Goal: Information Seeking & Learning: Find specific fact

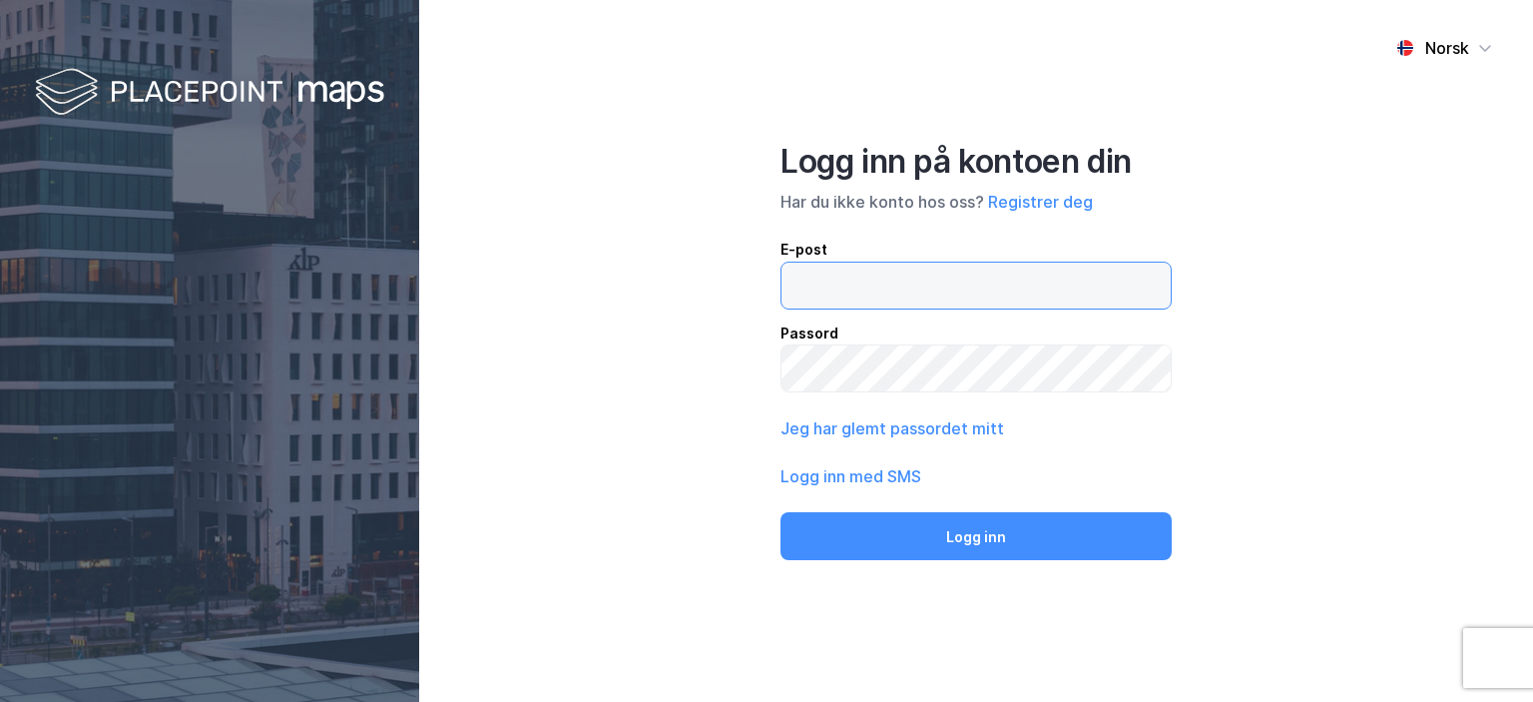
click at [826, 289] on input "email" at bounding box center [975, 285] width 389 height 46
click at [877, 288] on input "email" at bounding box center [975, 285] width 389 height 46
type input "[EMAIL_ADDRESS][DOMAIN_NAME]"
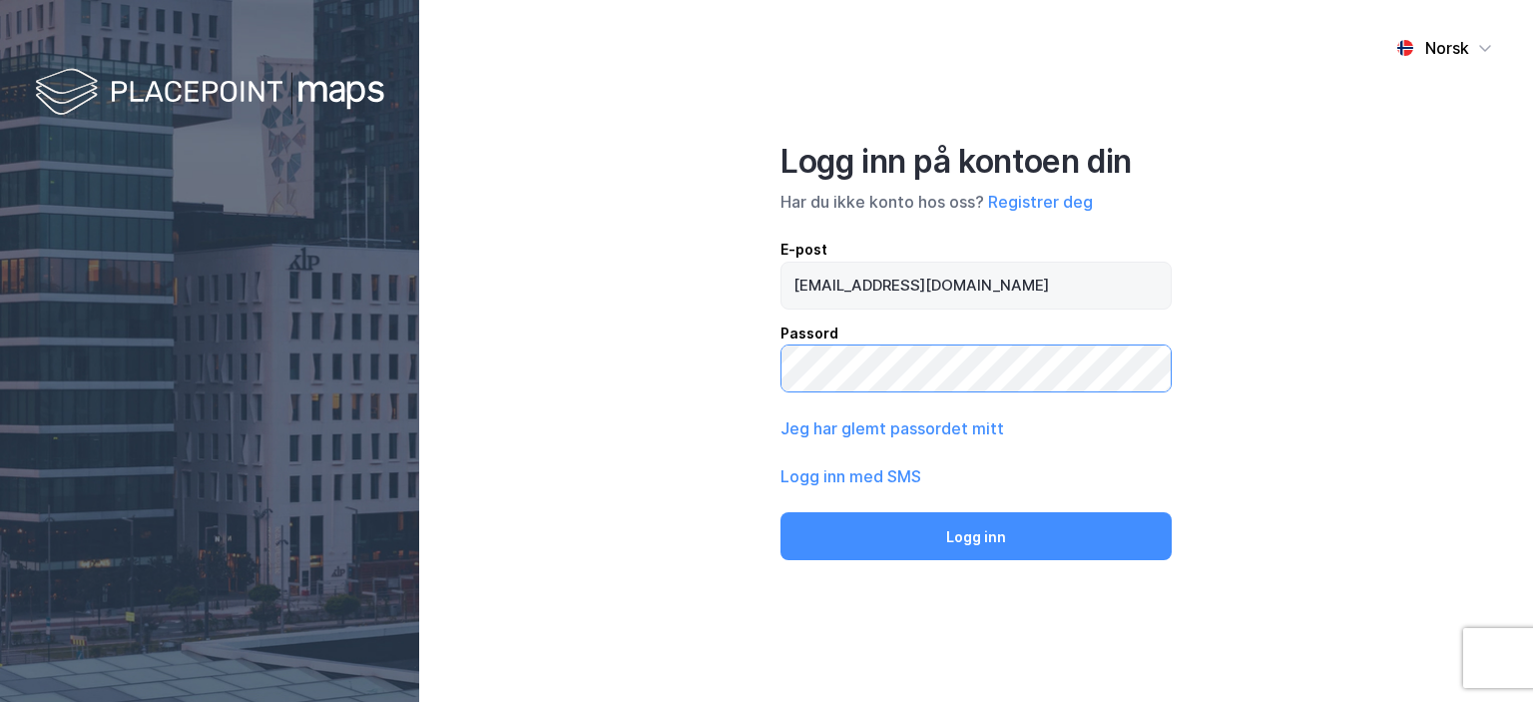
click at [781, 512] on button "Logg inn" at bounding box center [976, 536] width 391 height 48
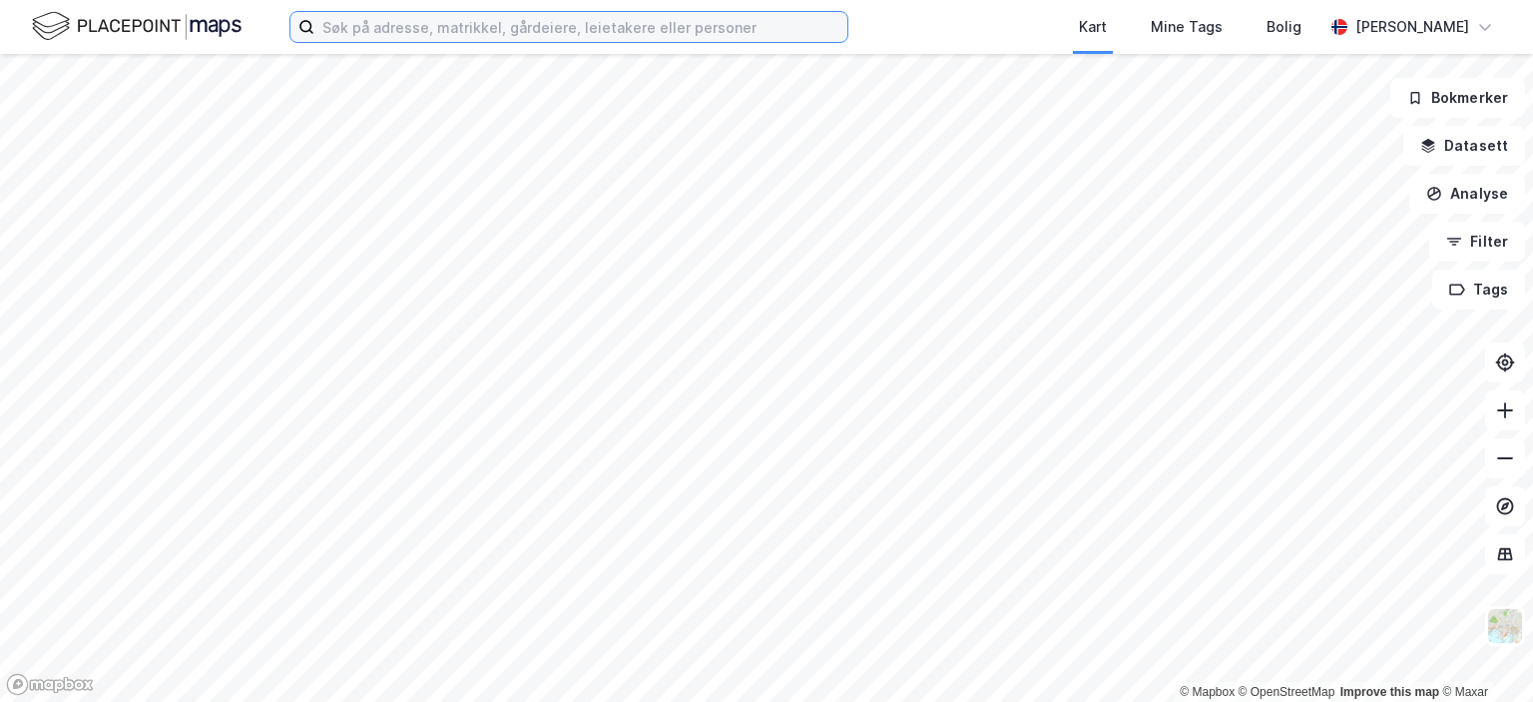
click at [511, 39] on input at bounding box center [580, 27] width 533 height 30
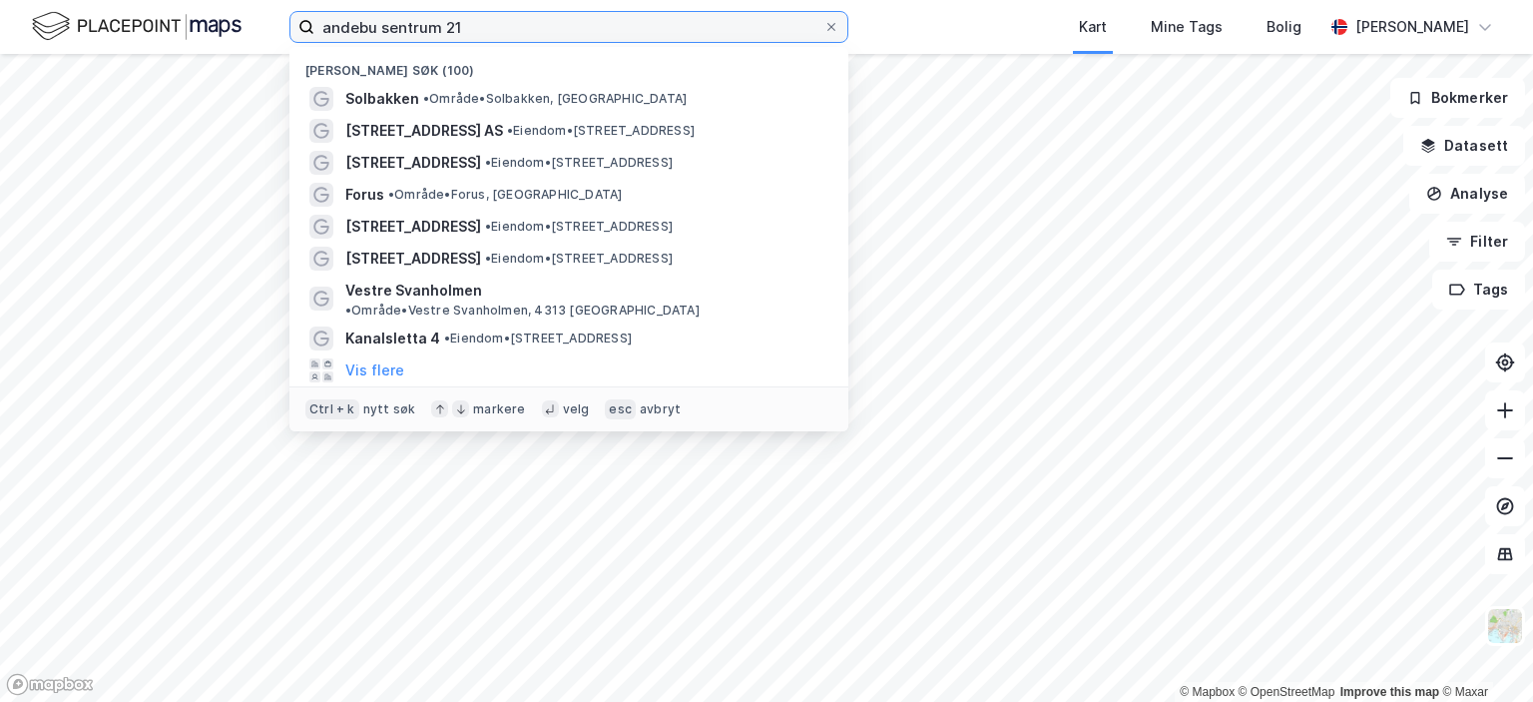
type input "andebu sentrum 21"
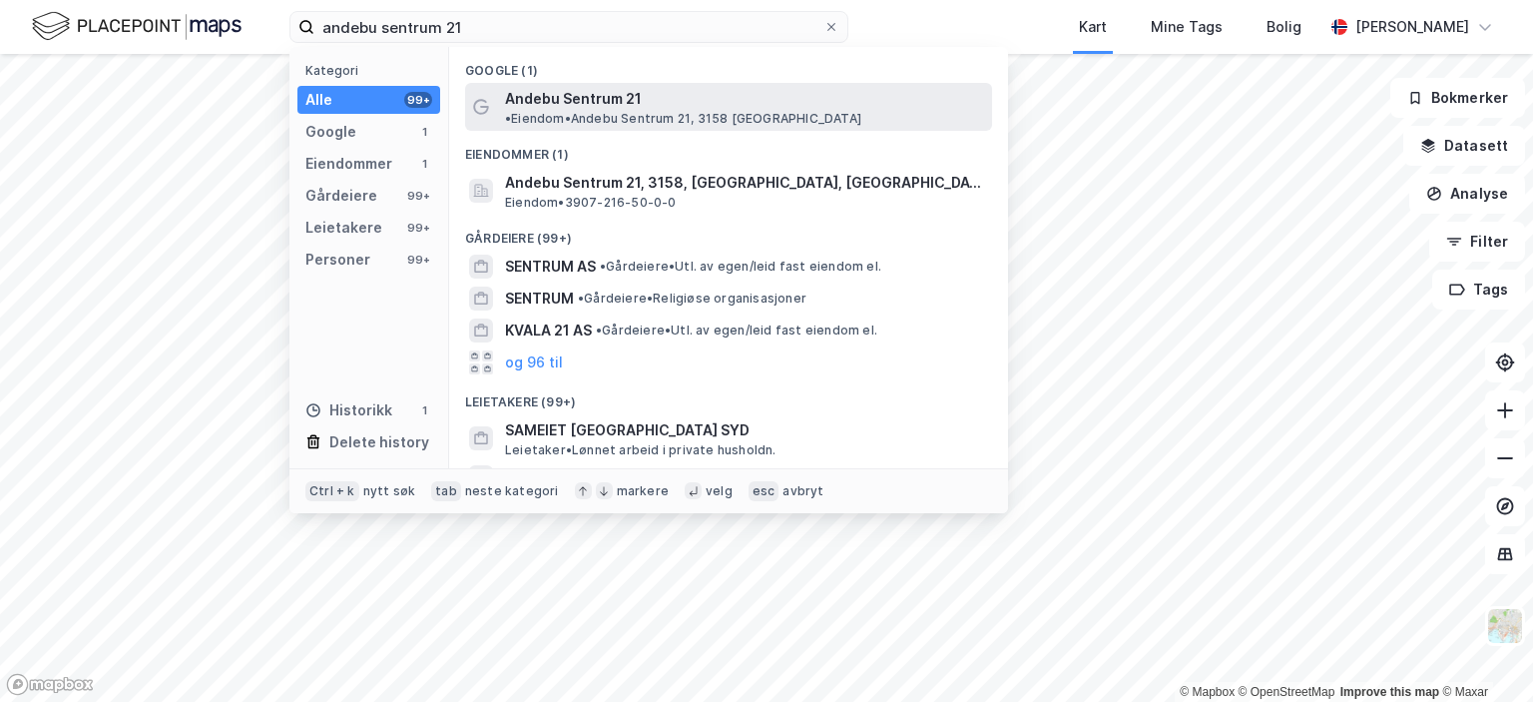
click at [554, 91] on span "Andebu Sentrum 21" at bounding box center [573, 99] width 137 height 24
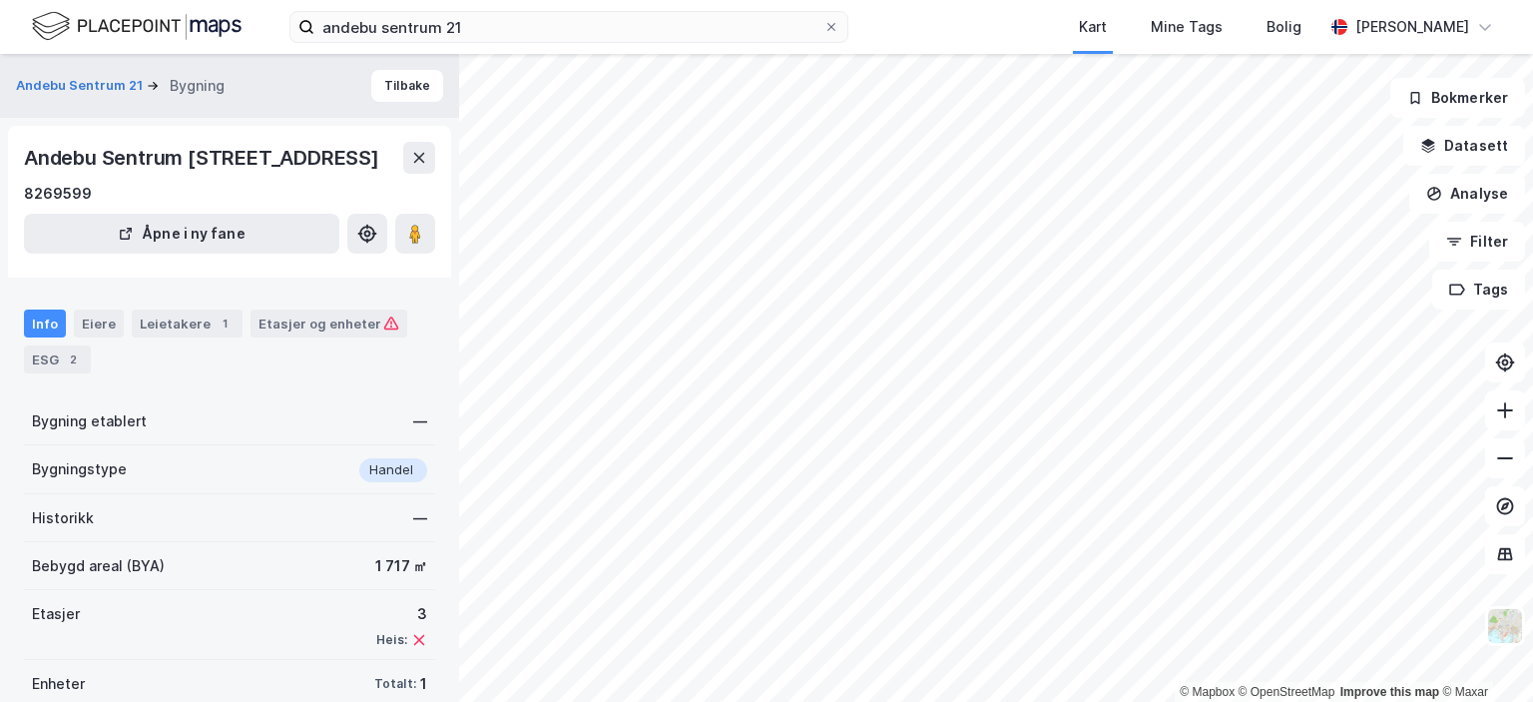
scroll to position [59, 0]
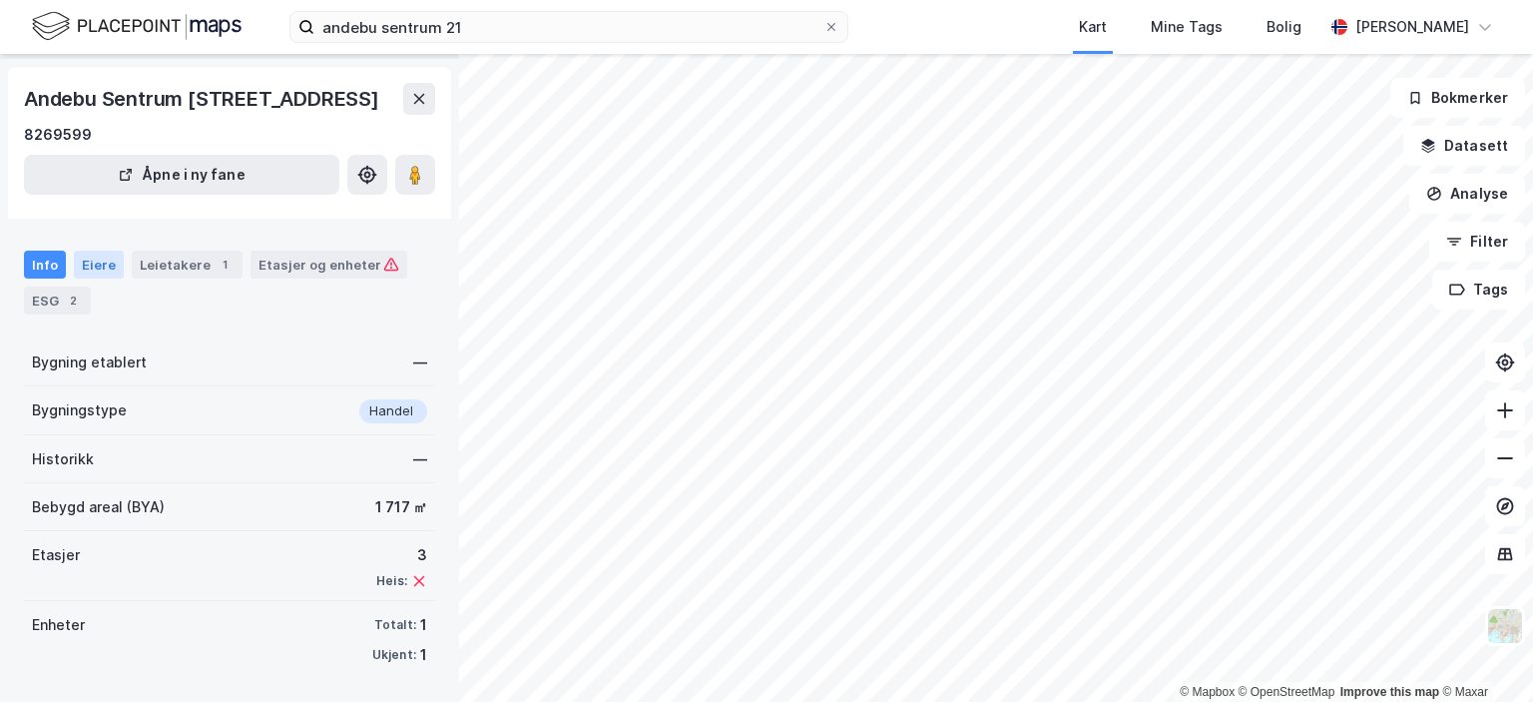
click at [109, 270] on div "Eiere" at bounding box center [99, 265] width 50 height 28
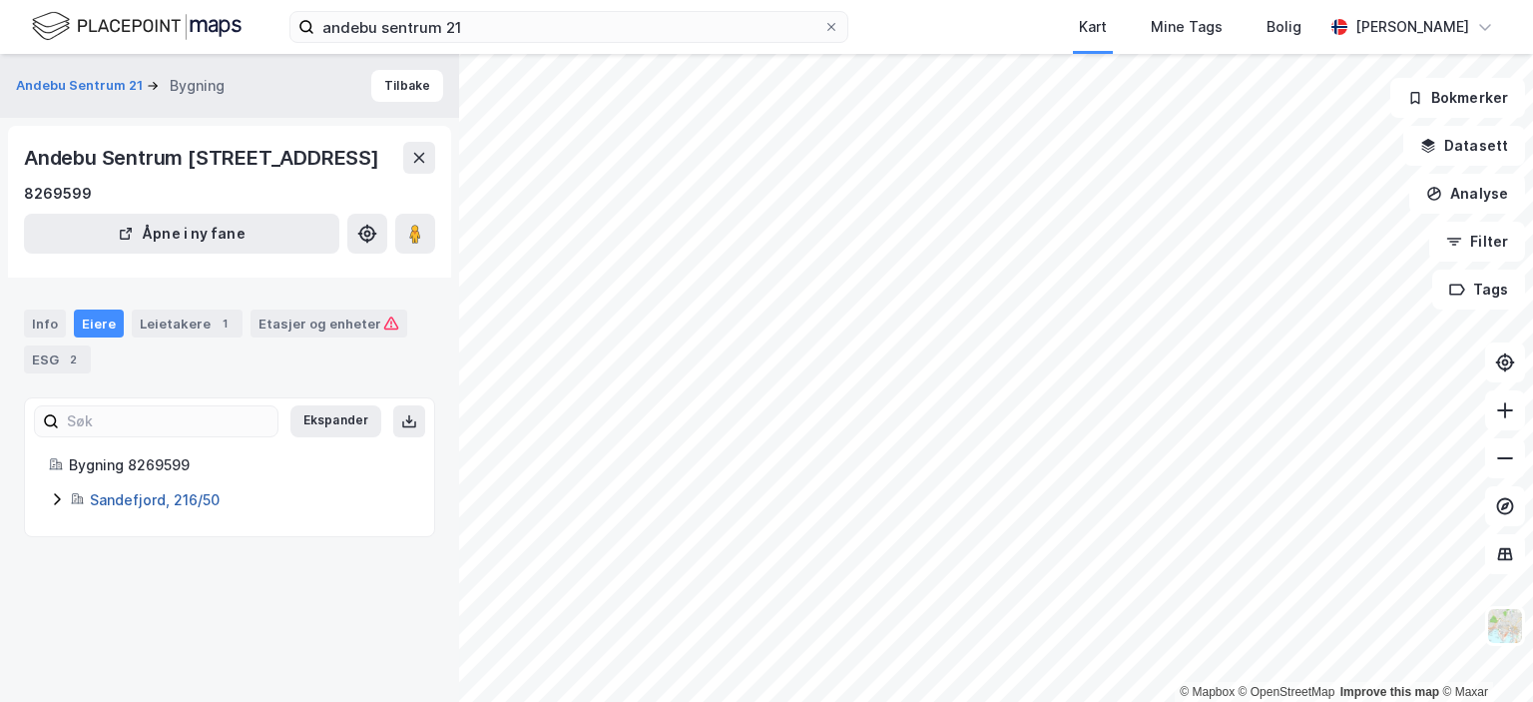
click at [179, 501] on link "Sandefjord, 216/50" at bounding box center [155, 499] width 130 height 17
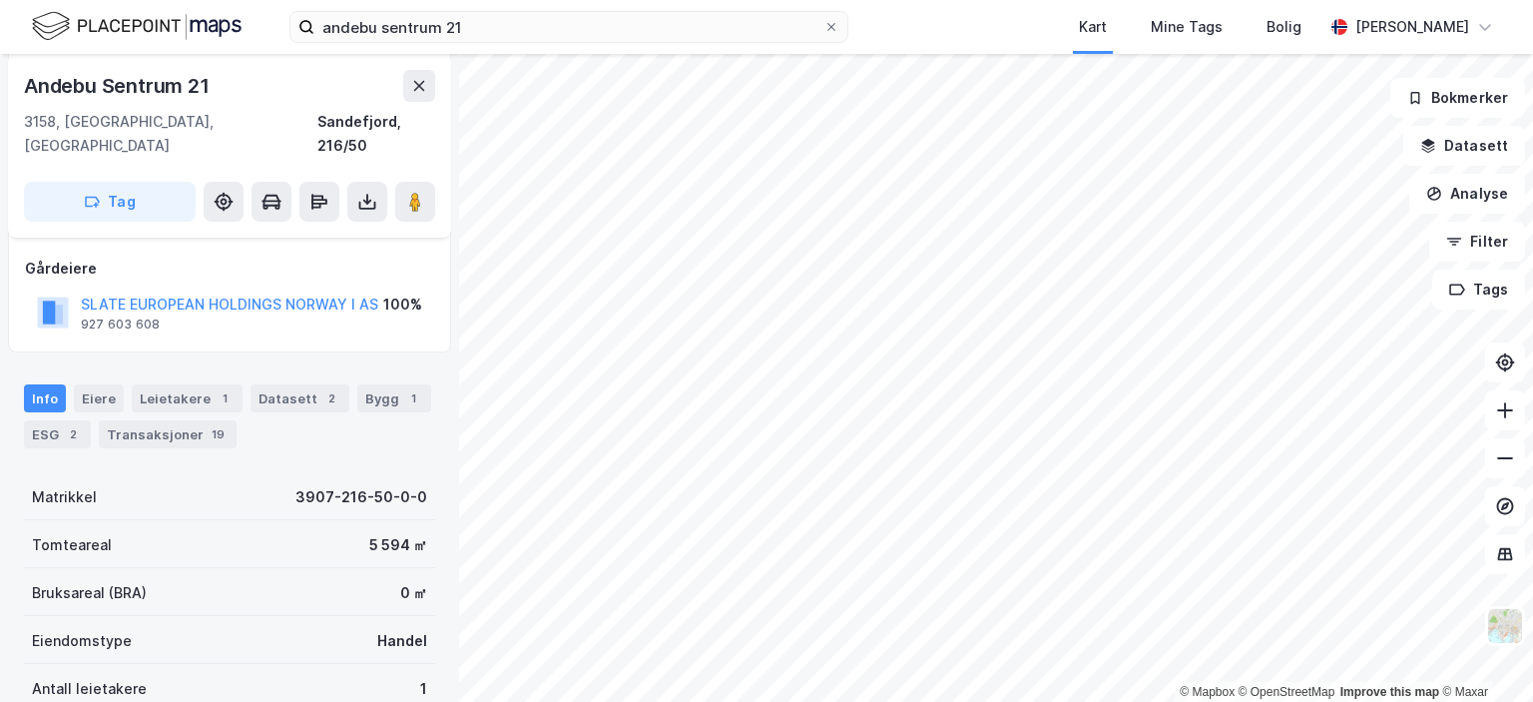
scroll to position [200, 0]
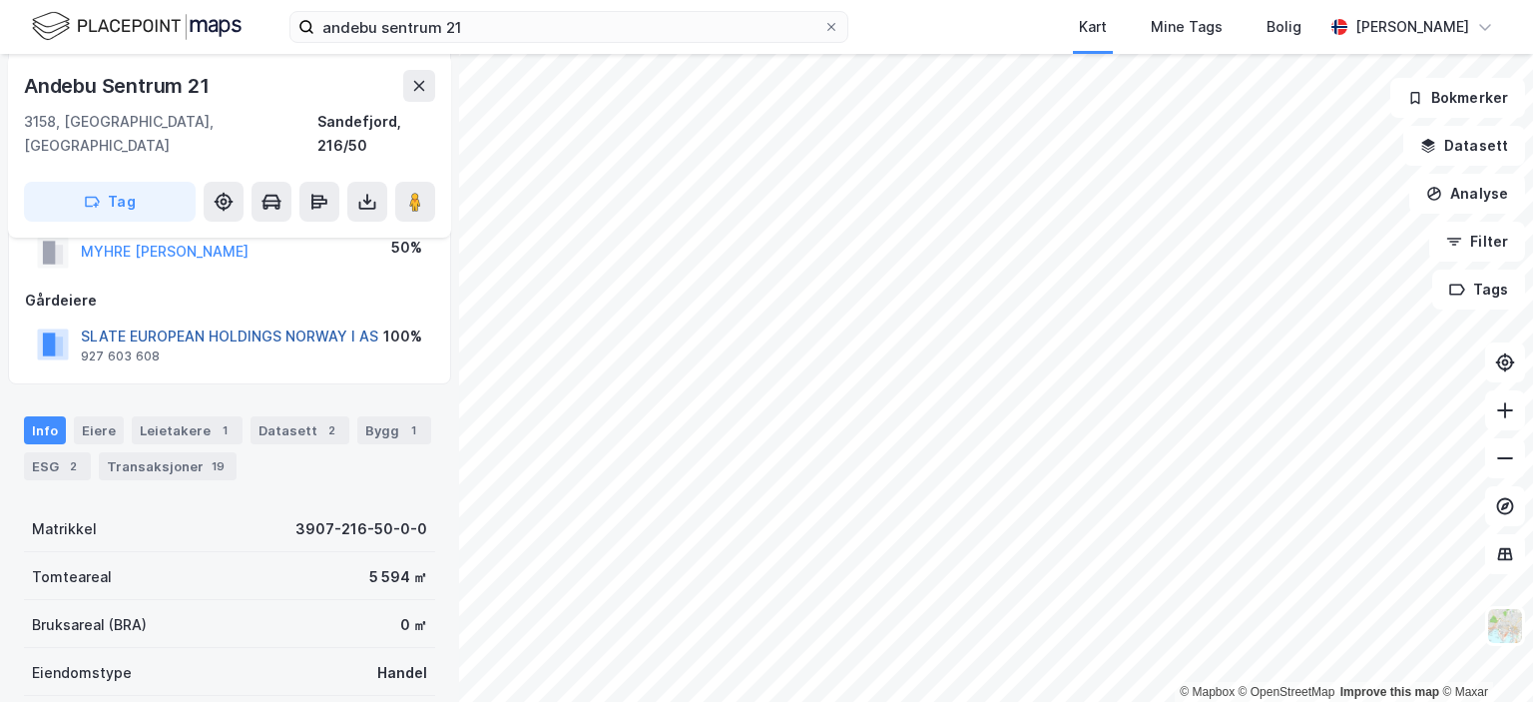
click at [0, 0] on button "SLATE EUROPEAN HOLDINGS NORWAY I AS" at bounding box center [0, 0] width 0 height 0
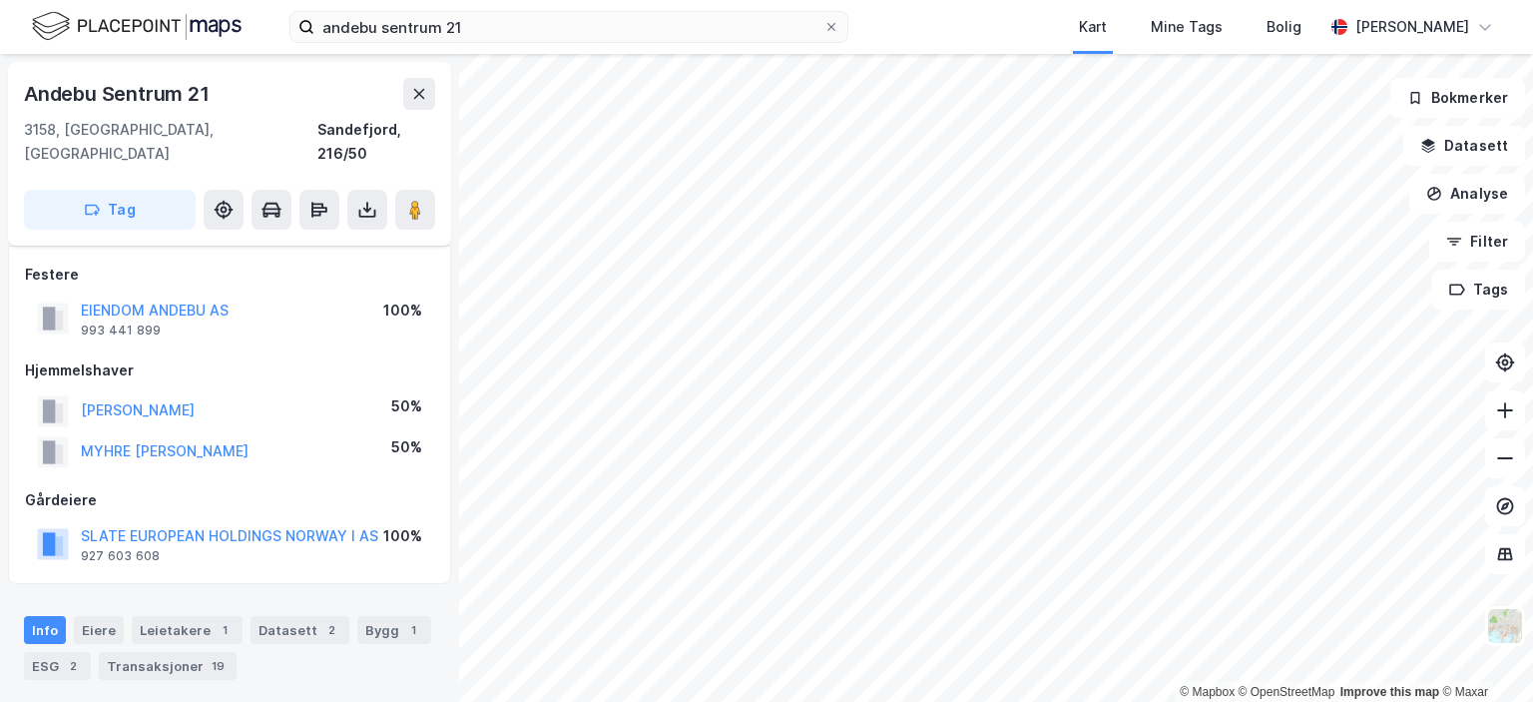
scroll to position [200, 0]
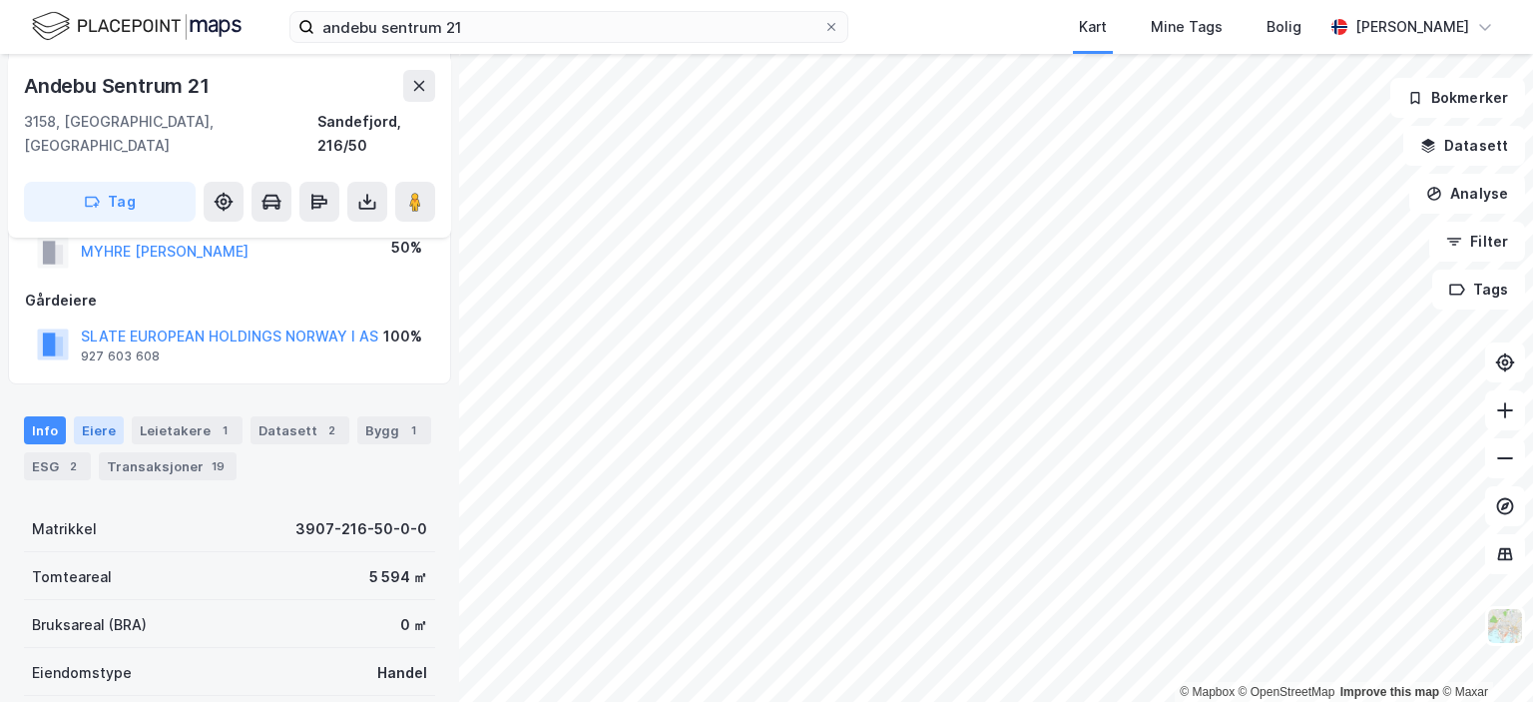
click at [96, 416] on div "Eiere" at bounding box center [99, 430] width 50 height 28
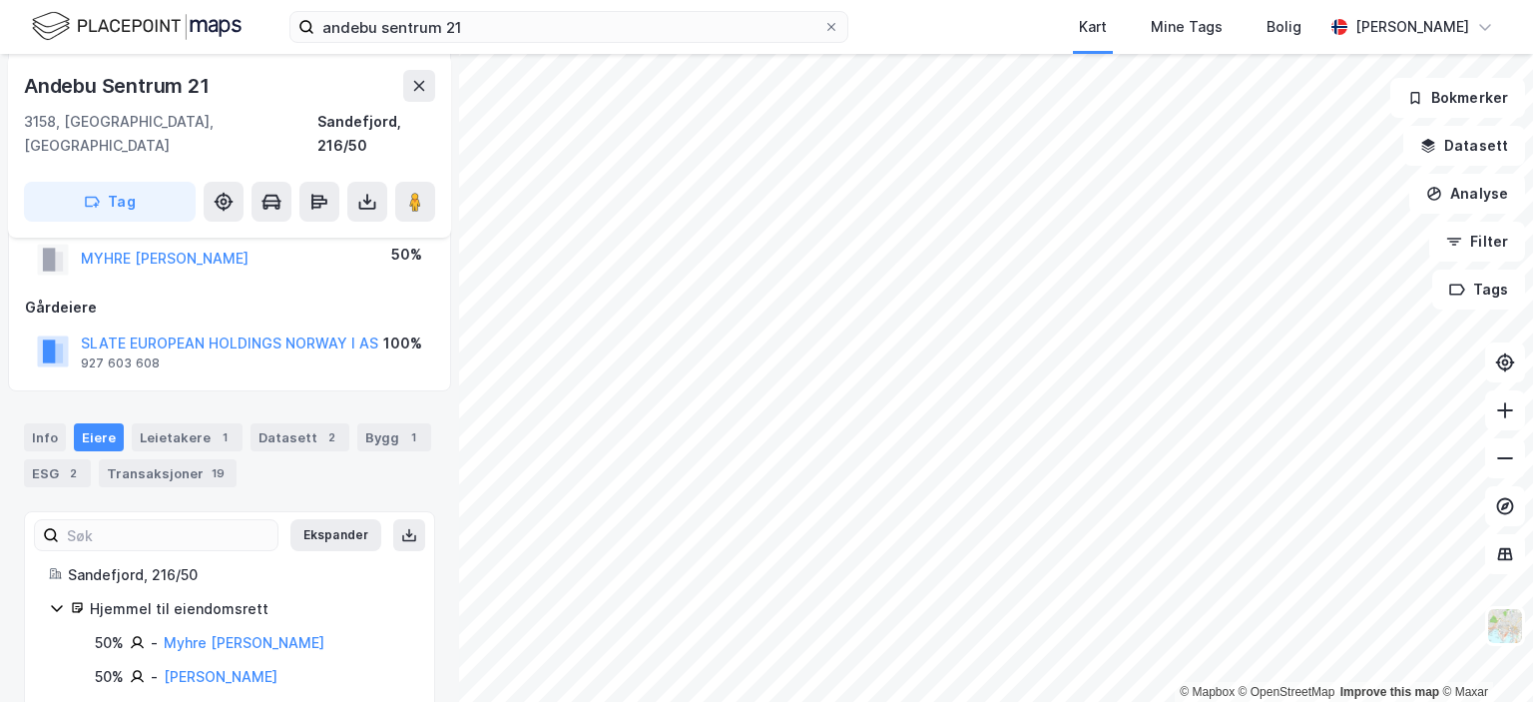
scroll to position [271, 0]
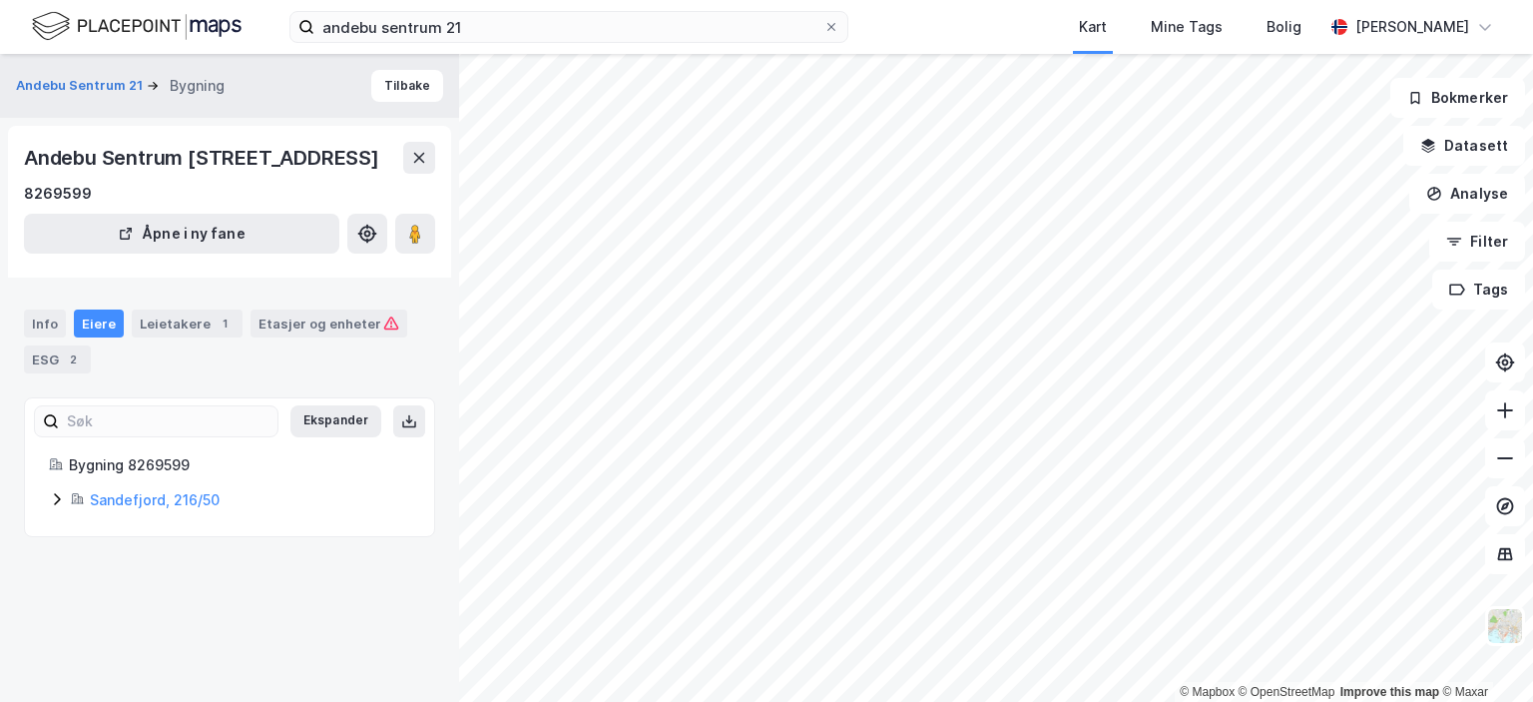
click at [52, 498] on icon at bounding box center [57, 499] width 16 height 16
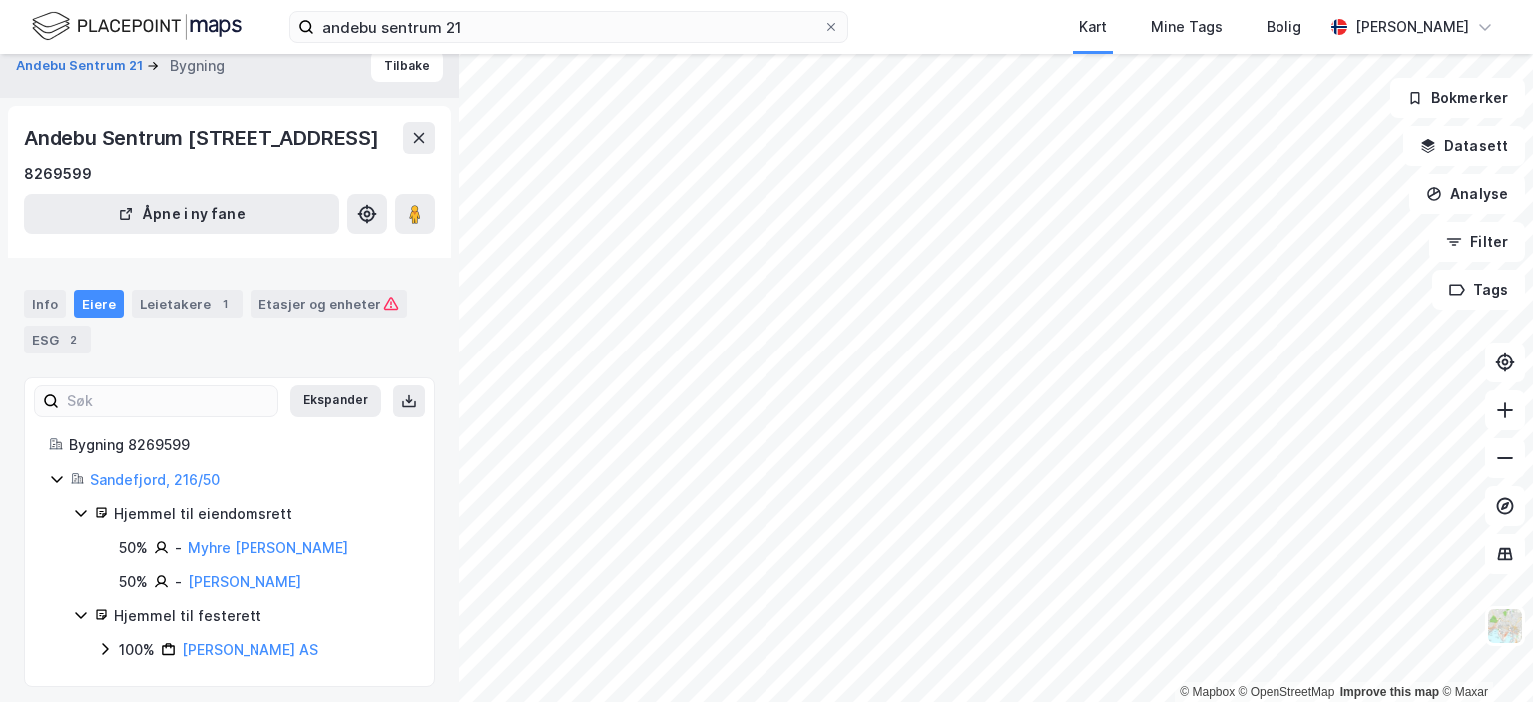
scroll to position [28, 0]
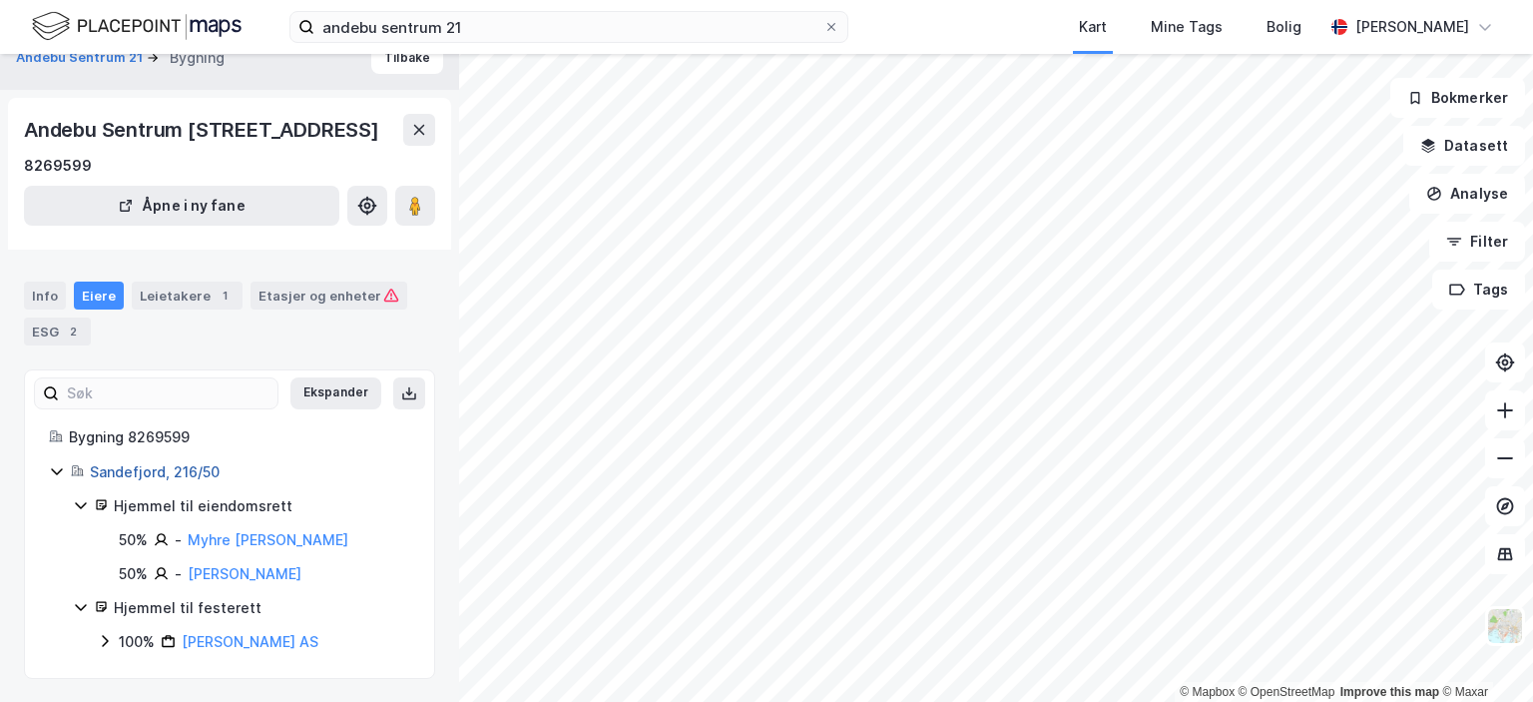
click at [170, 471] on link "Sandefjord, 216/50" at bounding box center [155, 471] width 130 height 17
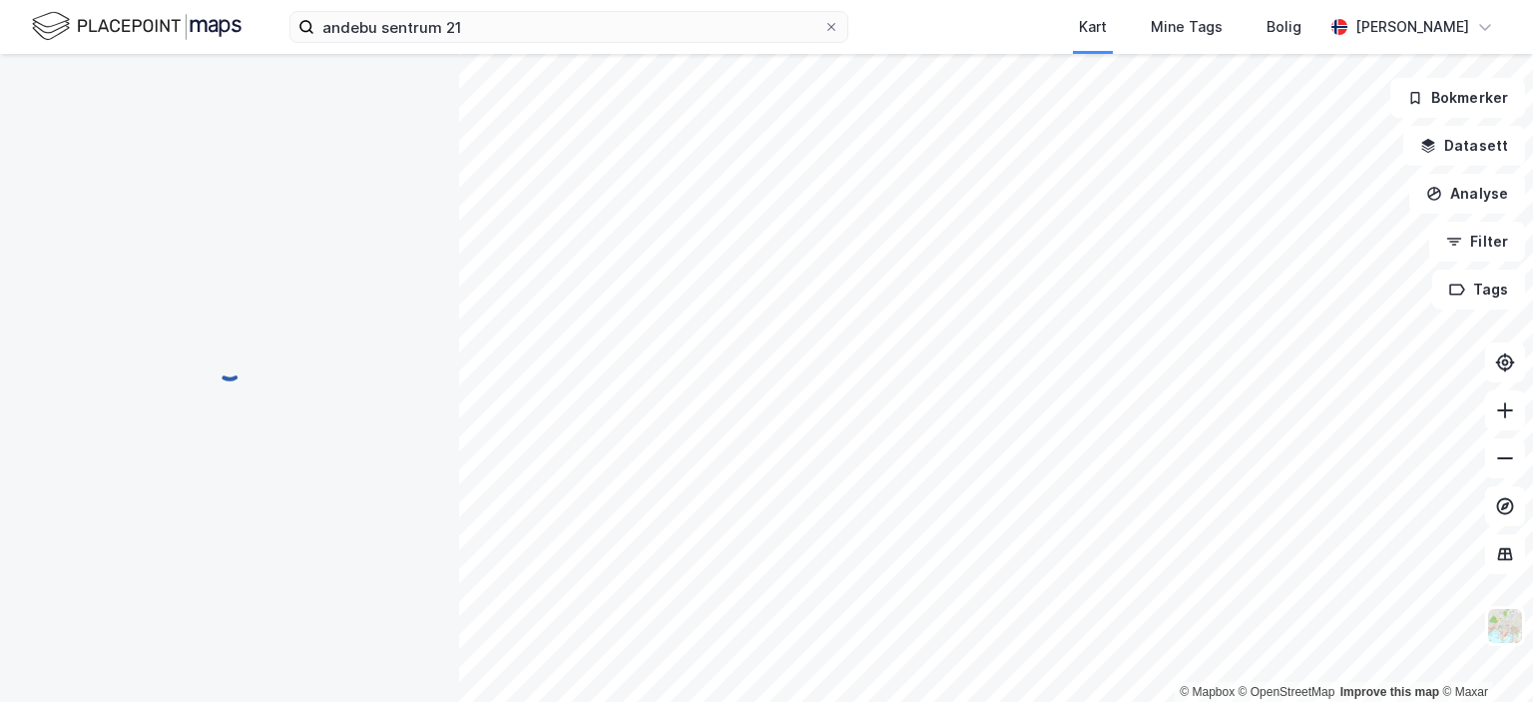
scroll to position [28, 0]
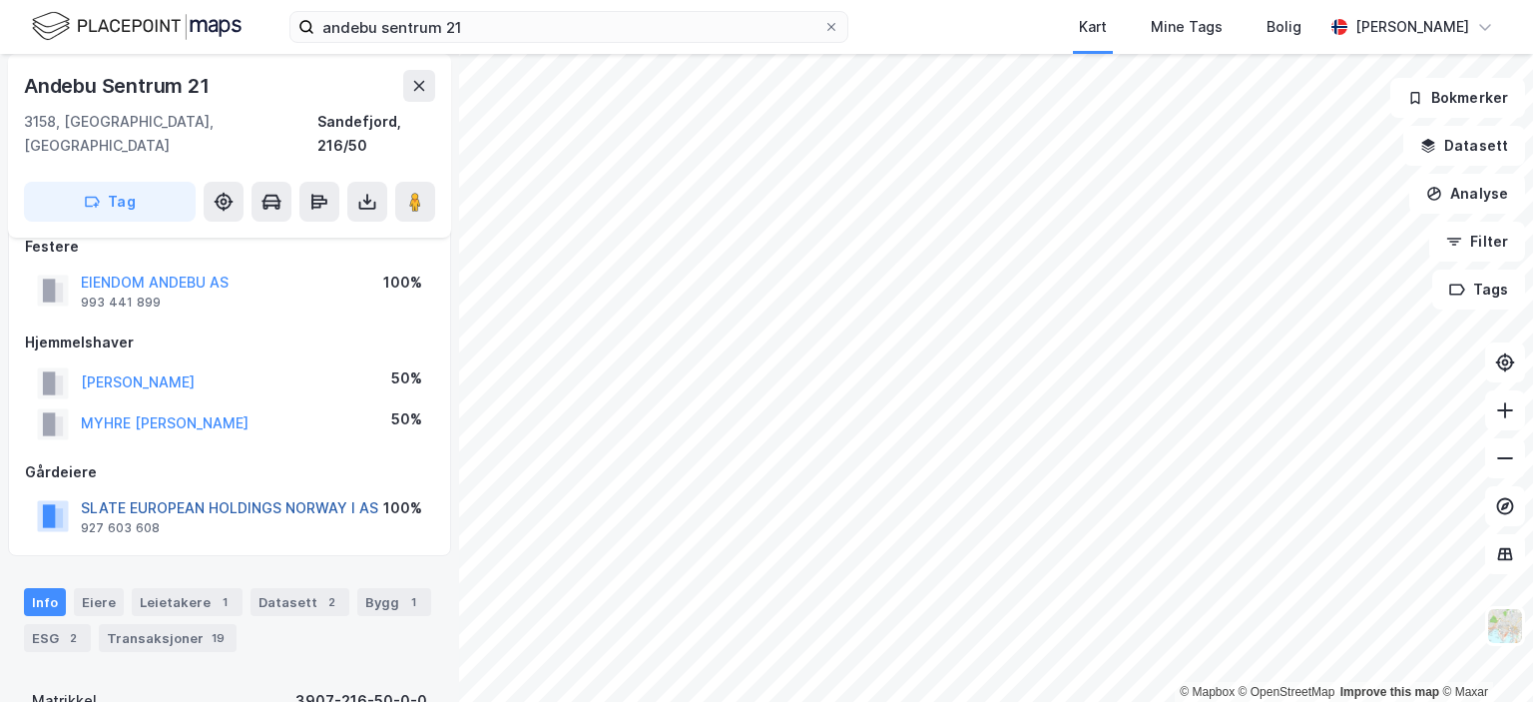
drag, startPoint x: 81, startPoint y: 486, endPoint x: 200, endPoint y: 481, distance: 118.9
click at [0, 0] on button "SLATE EUROPEAN HOLDINGS NORWAY I AS" at bounding box center [0, 0] width 0 height 0
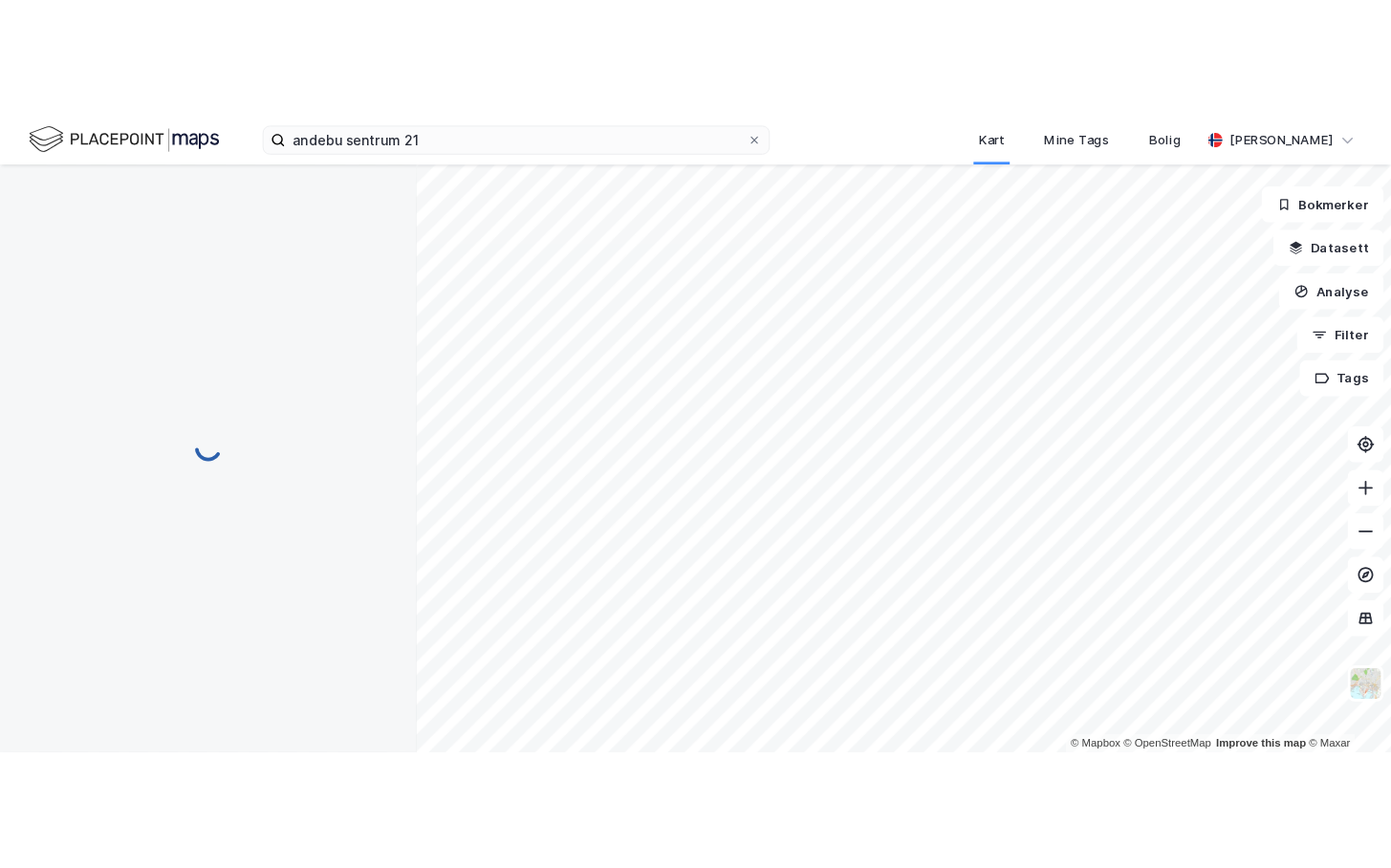
scroll to position [27, 0]
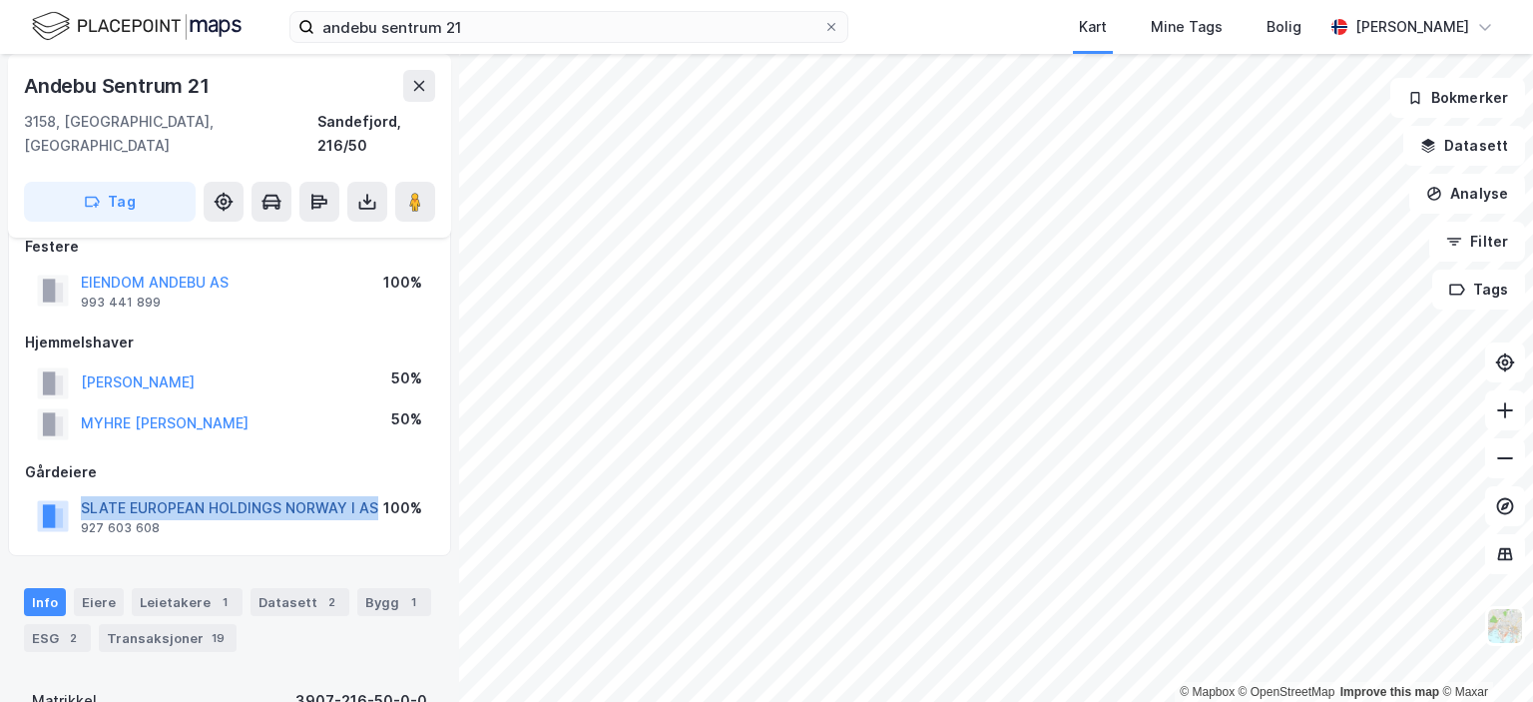
drag, startPoint x: 69, startPoint y: 482, endPoint x: 371, endPoint y: 480, distance: 302.4
click at [371, 496] on div "SLATE EUROPEAN HOLDINGS NORWAY I AS 927 603 608" at bounding box center [207, 516] width 341 height 40
copy button "SLATE EUROPEAN HOLDINGS NORWAY I AS"
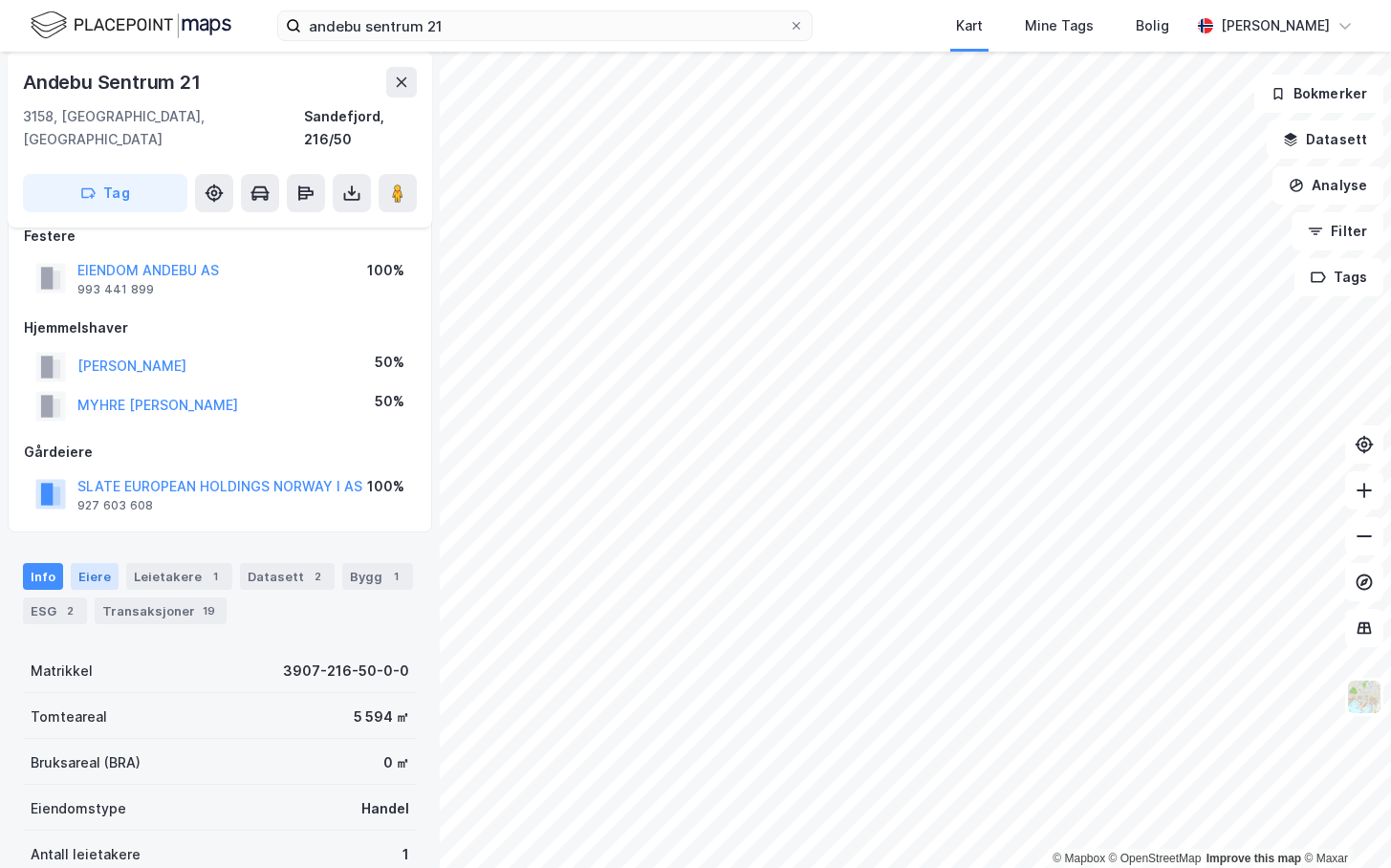
click at [83, 563] on div "Eiere" at bounding box center [95, 577] width 48 height 27
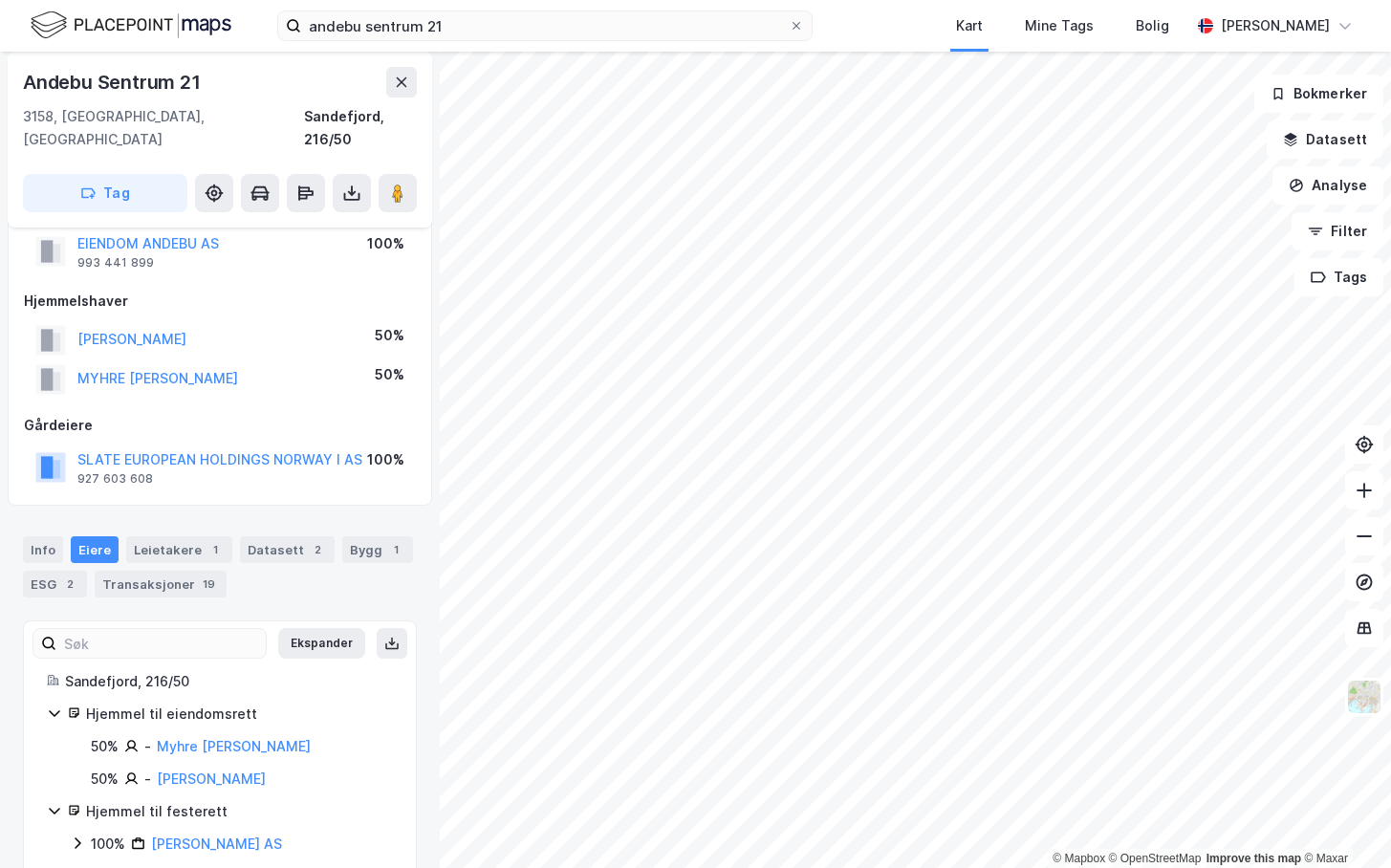
scroll to position [65, 0]
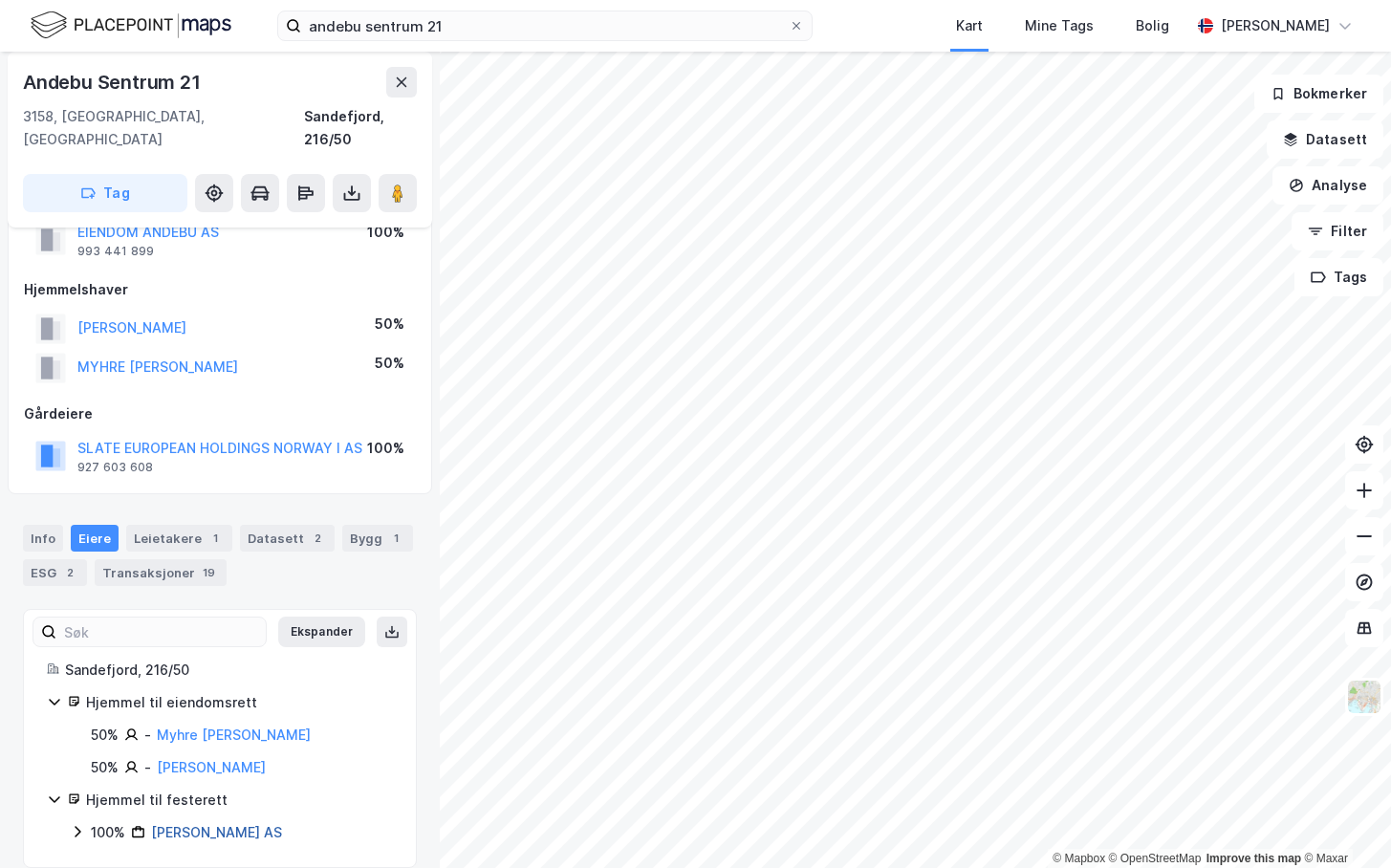
click at [221, 672] on link "[PERSON_NAME] AS" at bounding box center [217, 832] width 131 height 16
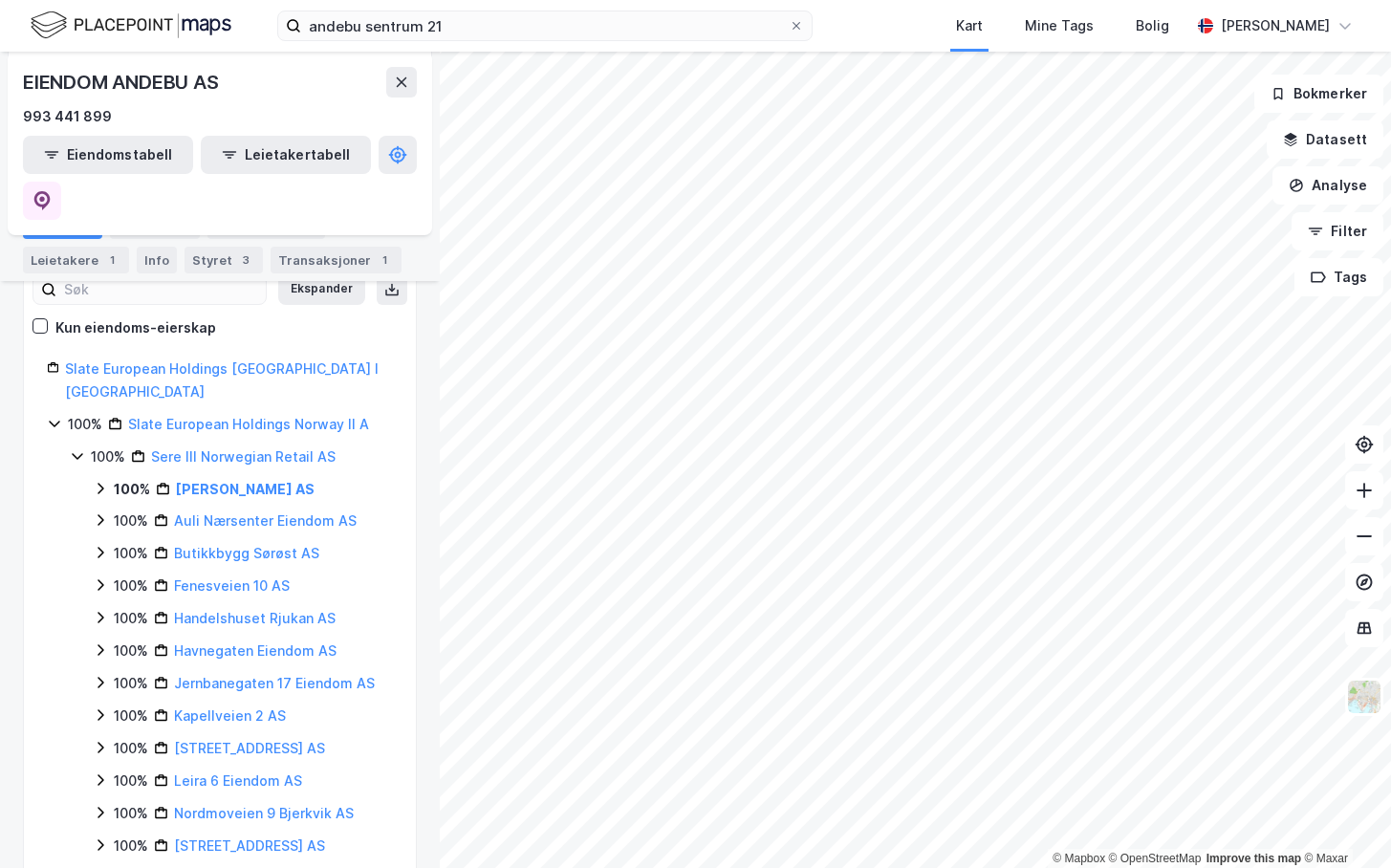
scroll to position [286, 0]
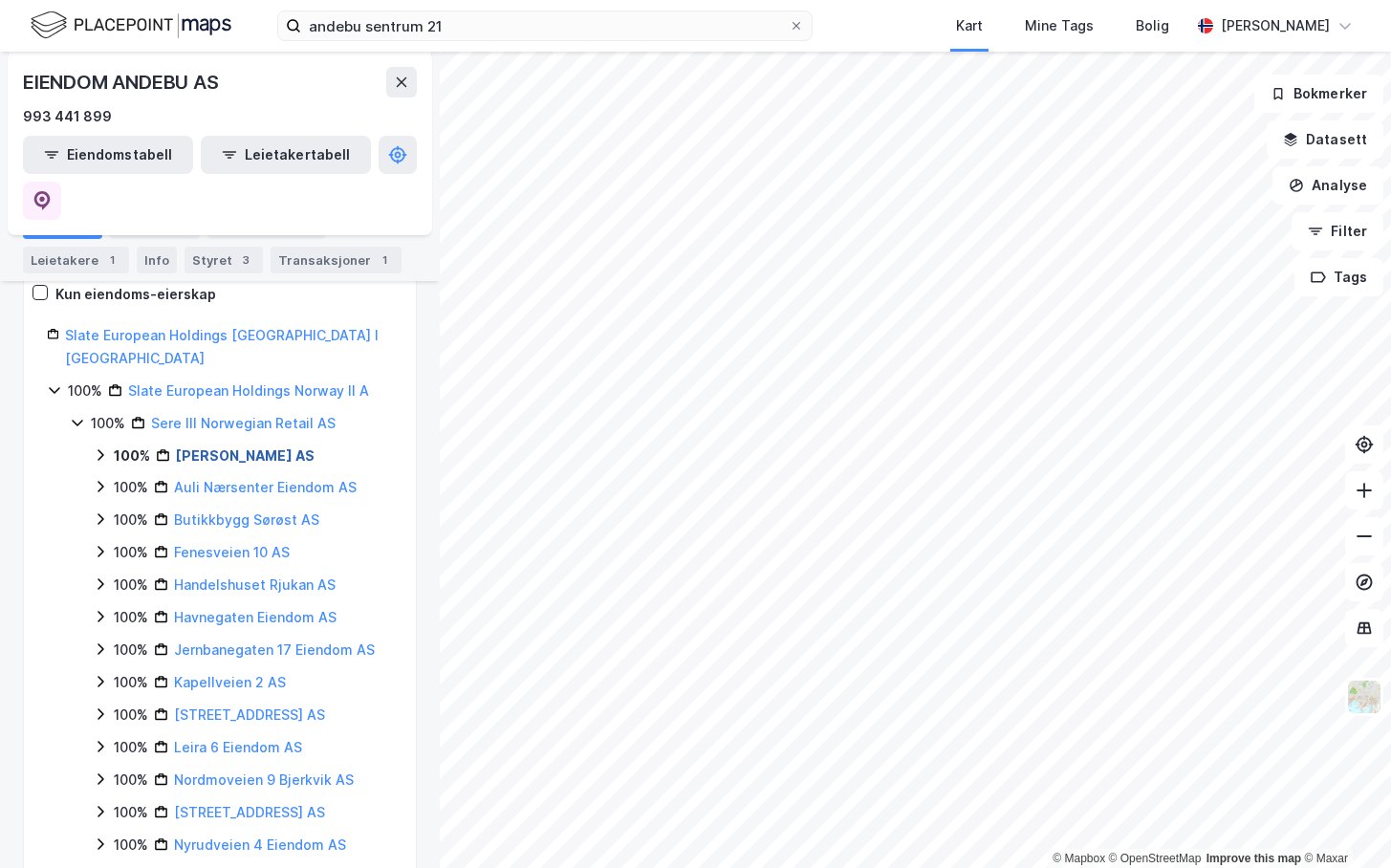
click at [287, 447] on link "[PERSON_NAME] AS" at bounding box center [245, 455] width 139 height 16
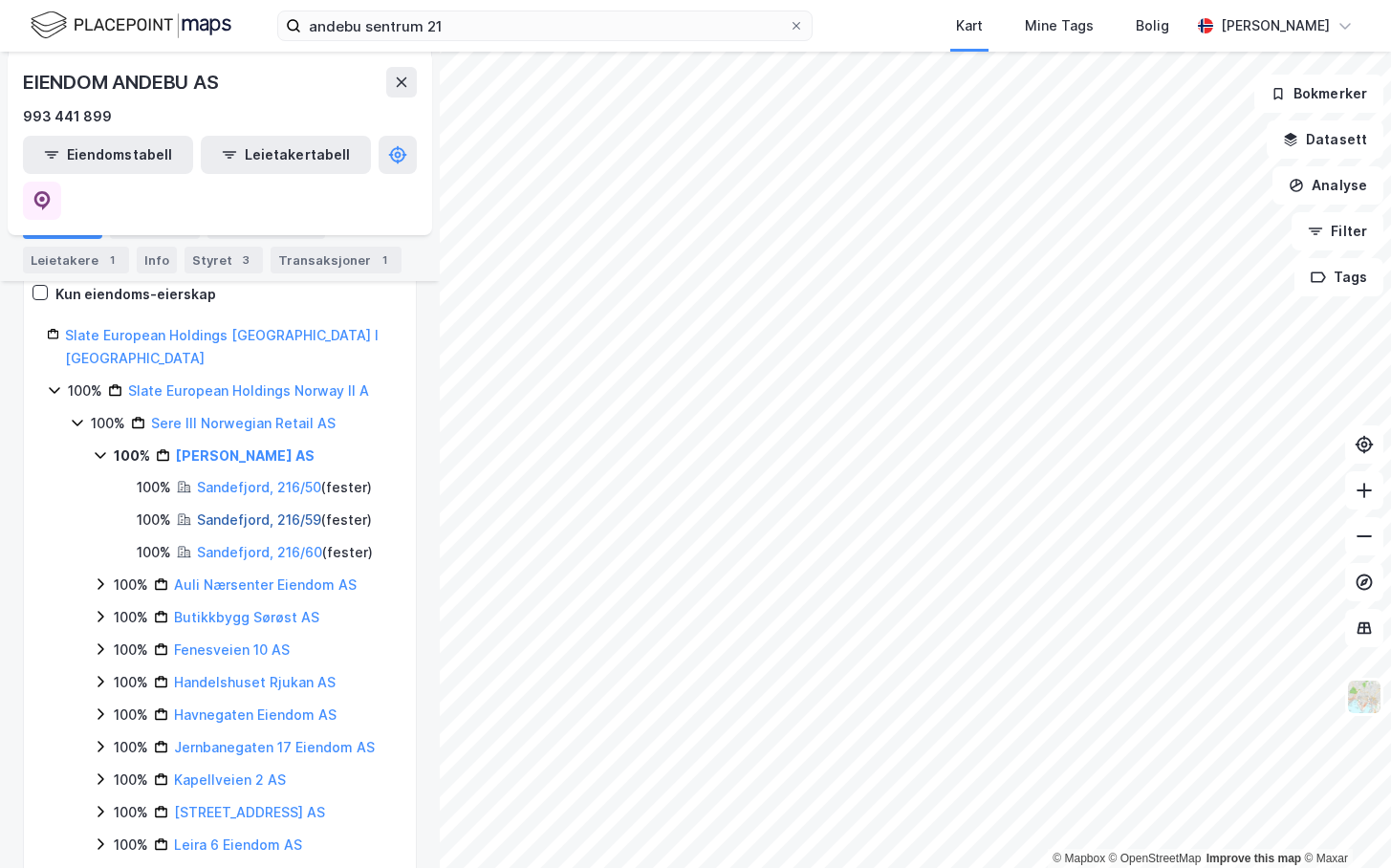
click at [259, 512] on link "Sandefjord, 216/59" at bounding box center [260, 519] width 125 height 16
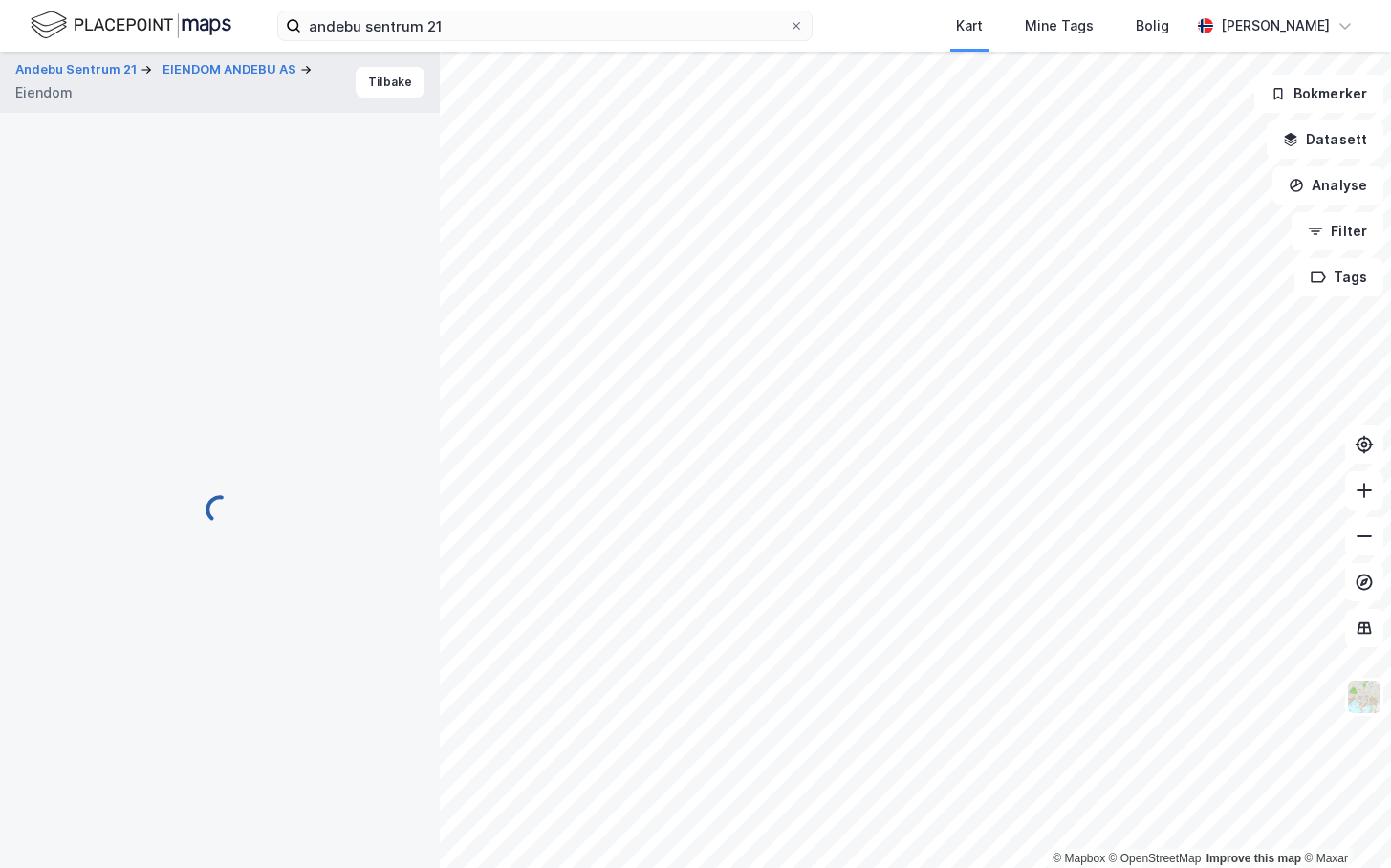
scroll to position [65, 0]
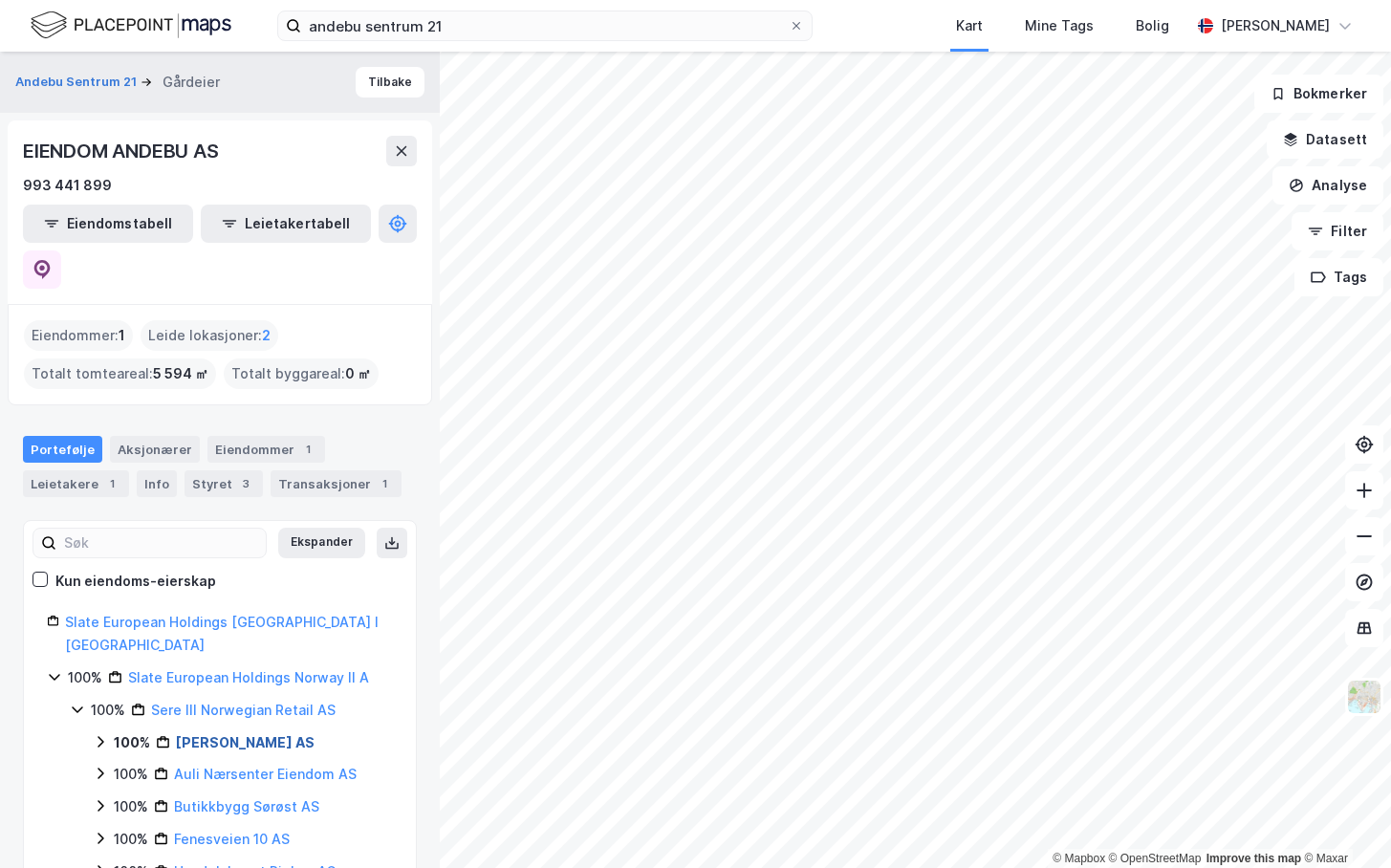
click at [262, 672] on link "[PERSON_NAME] AS" at bounding box center [245, 742] width 139 height 16
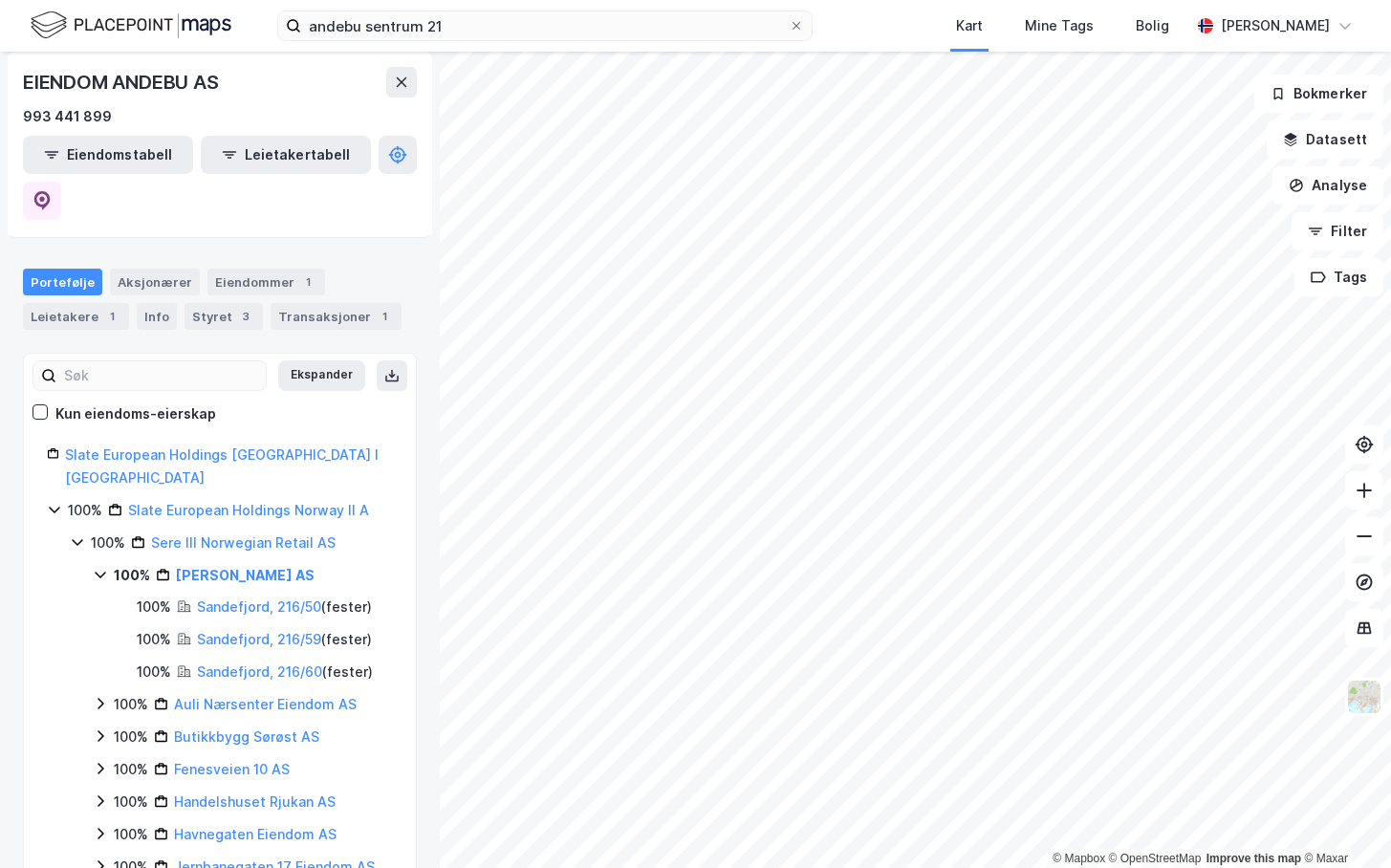
scroll to position [382, 0]
